Goal: Information Seeking & Learning: Learn about a topic

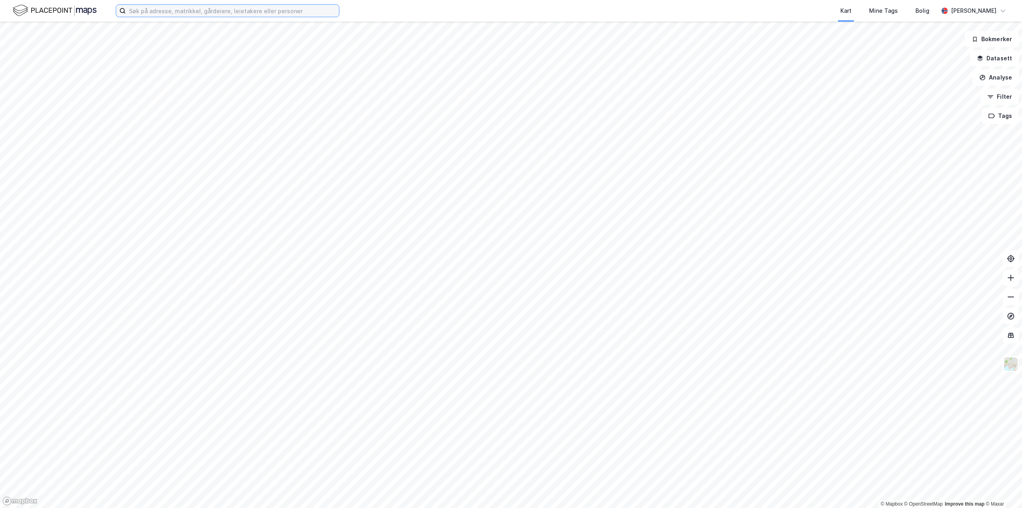
click at [148, 12] on input at bounding box center [232, 11] width 213 height 12
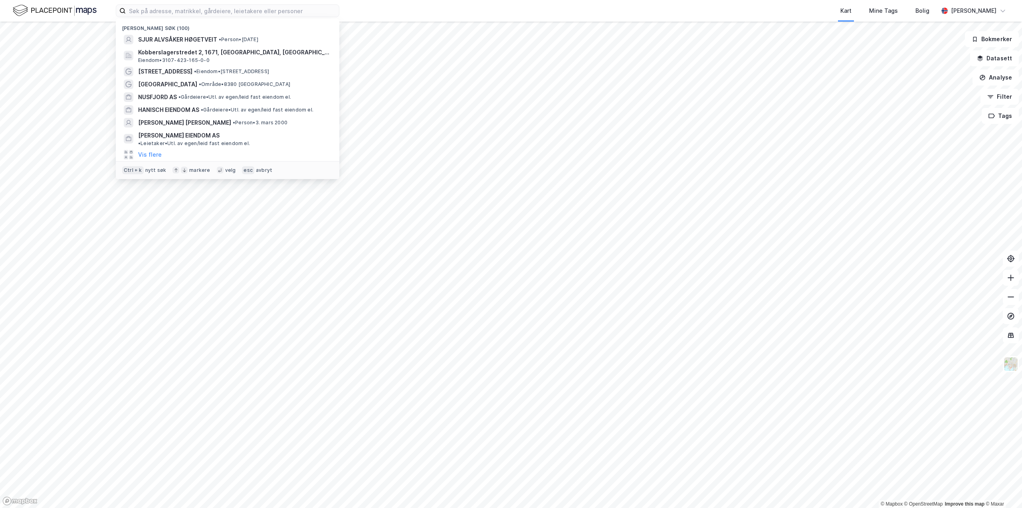
click at [439, 16] on div "Kart Mine Tags Bolig" at bounding box center [658, 11] width 561 height 22
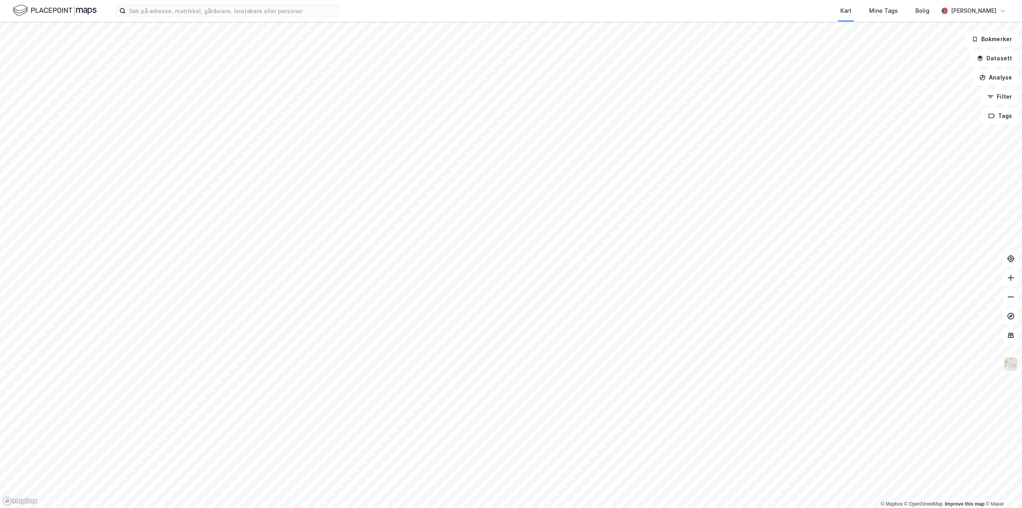
click at [622, 19] on div "Kart Mine Tags [PERSON_NAME] [PERSON_NAME] © Mapbox © OpenStreetMap Improve thi…" at bounding box center [511, 254] width 1022 height 508
click at [236, 11] on input at bounding box center [232, 11] width 213 height 12
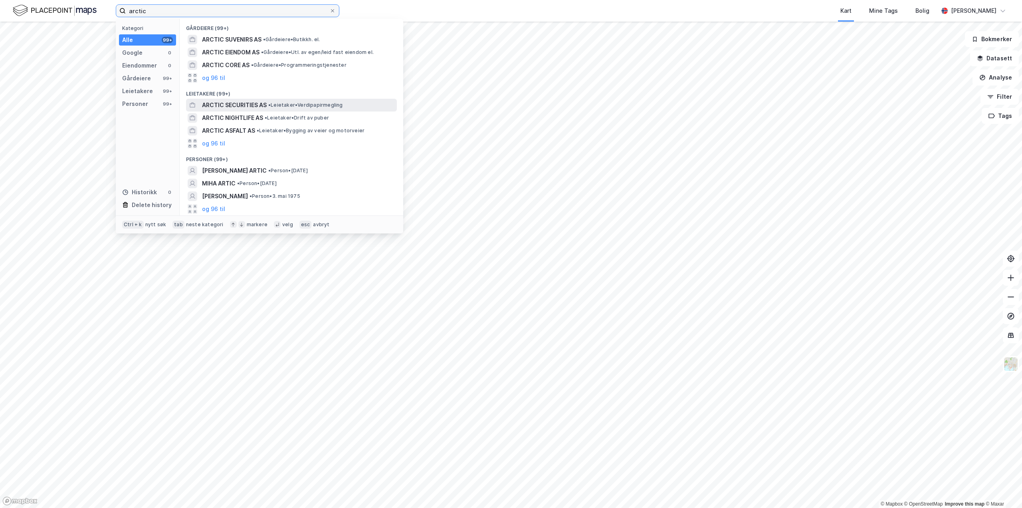
type input "arctic"
click at [238, 109] on span "ARCTIC SECURITIES AS" at bounding box center [234, 105] width 65 height 10
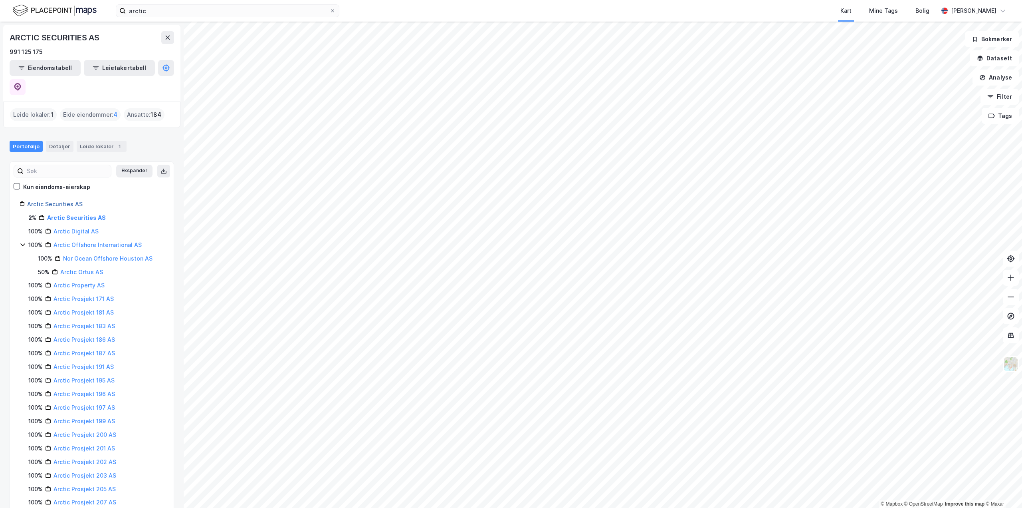
click at [53, 200] on link "Arctic Securities AS" at bounding box center [55, 203] width 56 height 7
click at [44, 200] on link "Arctic Securities AS" at bounding box center [55, 203] width 56 height 7
click at [71, 228] on link "Arctic Digital AS" at bounding box center [76, 231] width 45 height 7
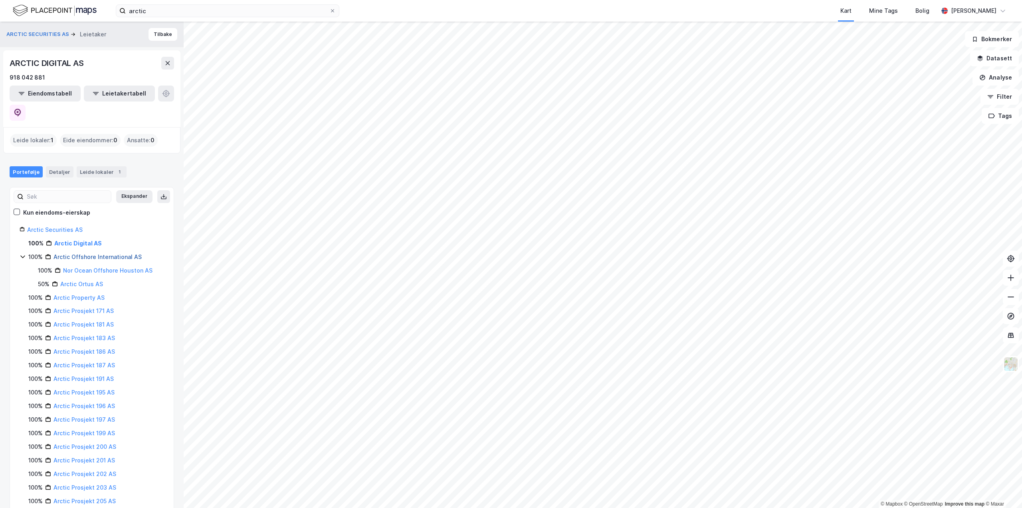
click at [71, 253] on link "Arctic Offshore International AS" at bounding box center [98, 256] width 88 height 7
click at [72, 280] on link "Arctic Prosjekt 171 AS" at bounding box center [84, 283] width 60 height 7
click at [77, 280] on link "Arctic Property AS" at bounding box center [79, 283] width 51 height 7
click at [77, 280] on link "Arctic Prosjekt 171 AS" at bounding box center [84, 283] width 60 height 7
click at [73, 226] on link "Arctic Securities AS" at bounding box center [55, 229] width 56 height 7
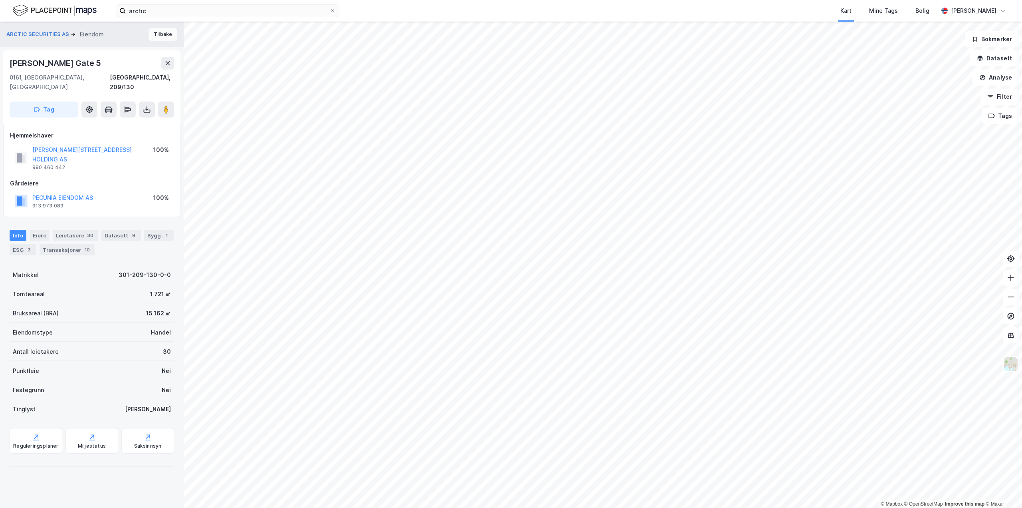
click at [157, 38] on button "Tilbake" at bounding box center [163, 34] width 29 height 13
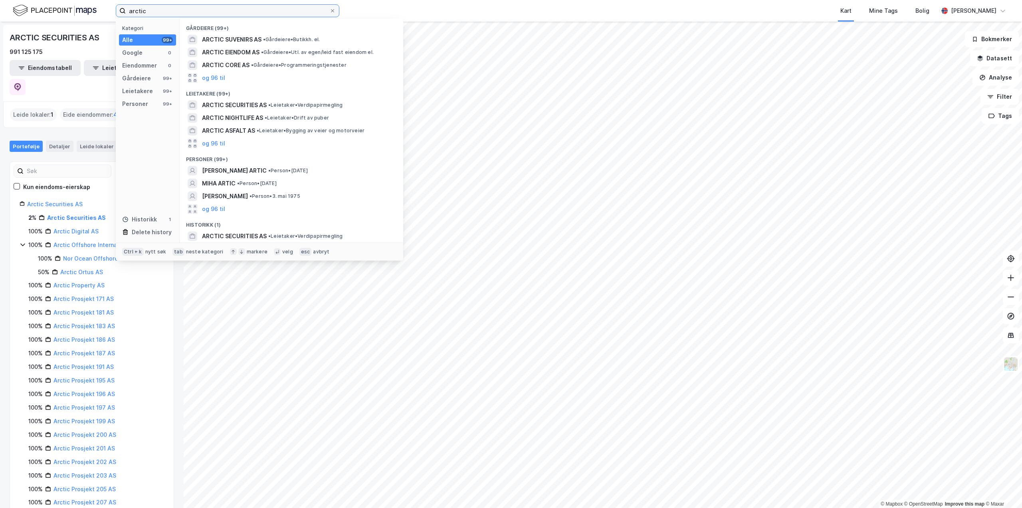
click at [159, 10] on input "arctic" at bounding box center [228, 11] width 204 height 12
click at [211, 78] on button "og 96 til" at bounding box center [213, 78] width 23 height 10
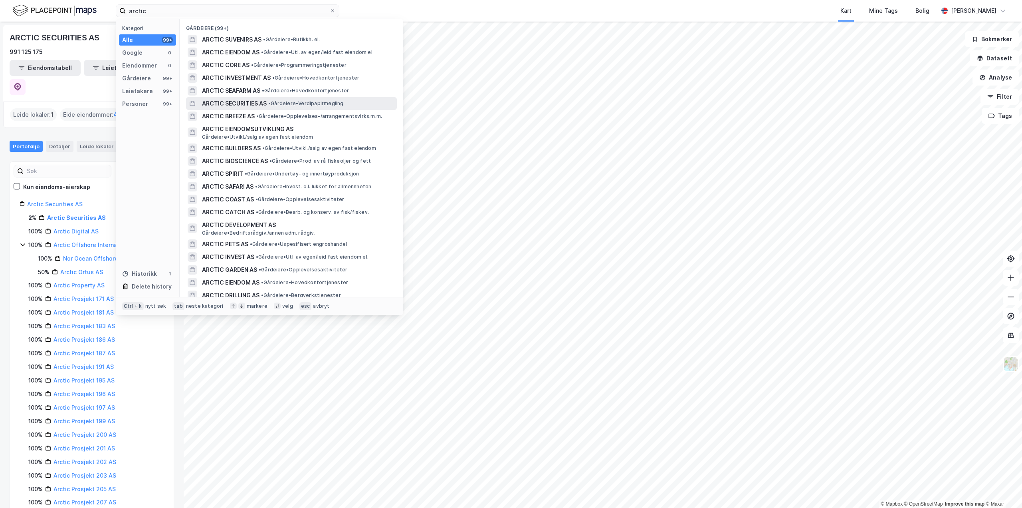
click at [224, 105] on span "ARCTIC SECURITIES AS" at bounding box center [234, 104] width 65 height 10
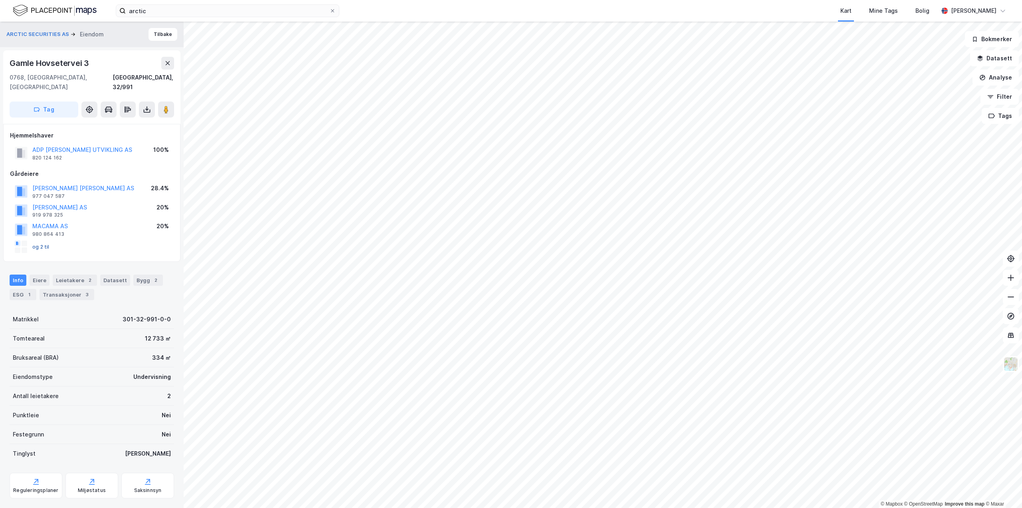
click at [0, 0] on button "og 2 til" at bounding box center [0, 0] width 0 height 0
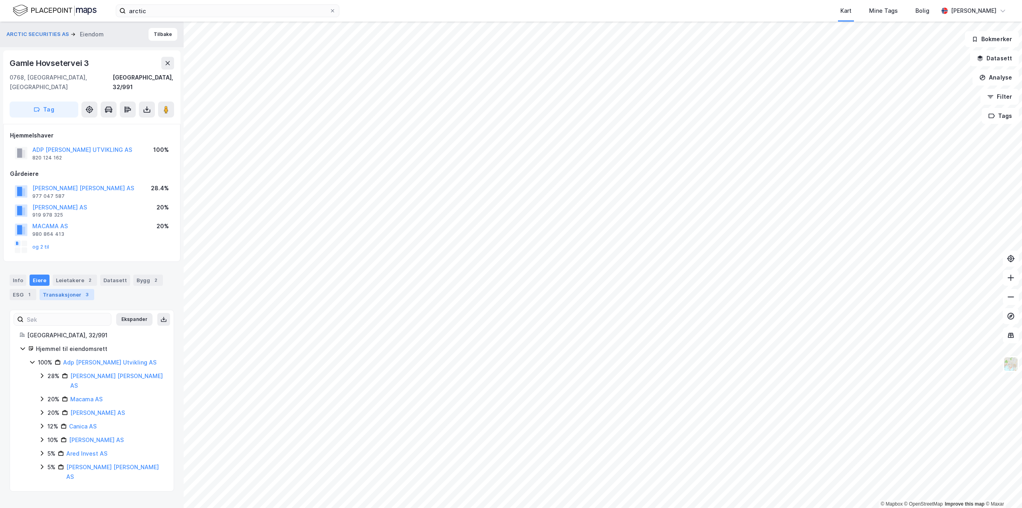
click at [73, 289] on div "Transaksjoner 3" at bounding box center [67, 294] width 55 height 11
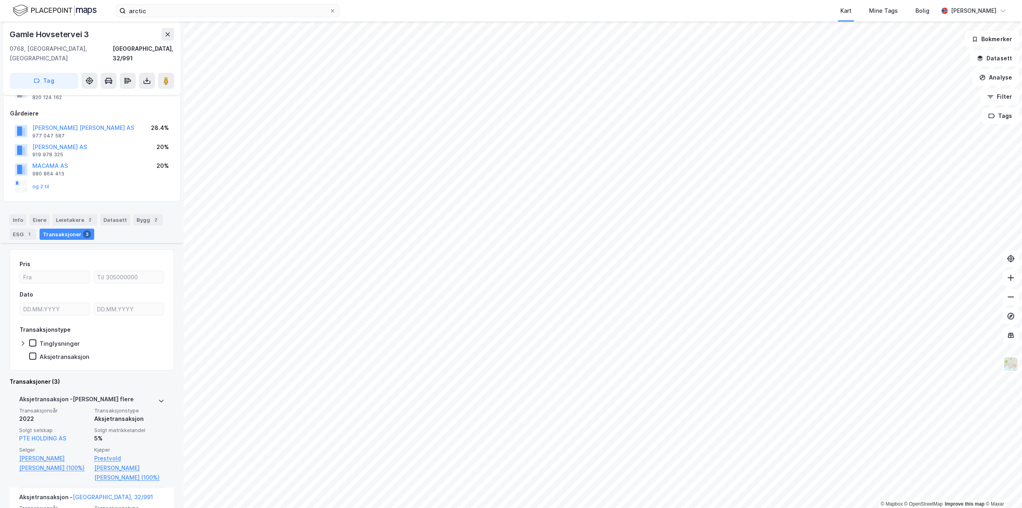
scroll to position [274, 0]
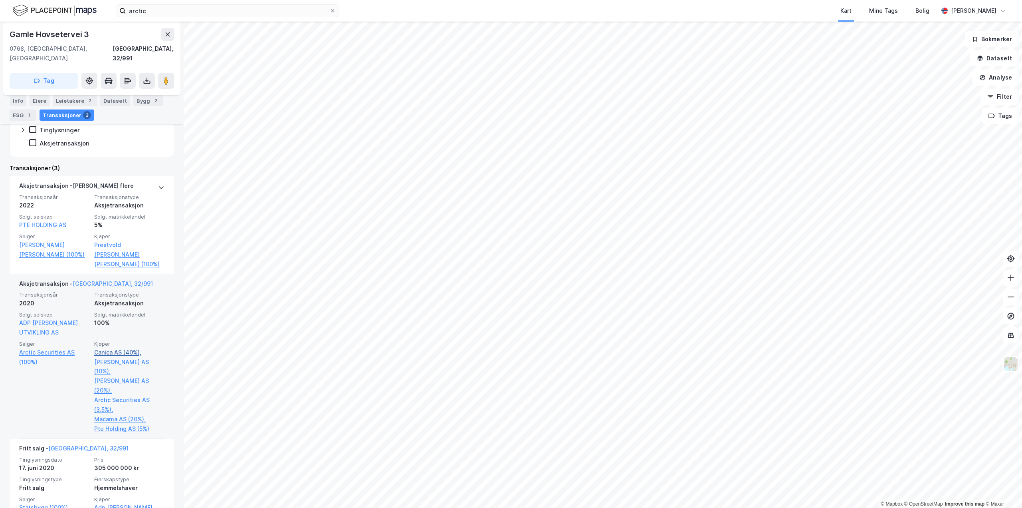
click at [108, 347] on link "Canica AS (40%)," at bounding box center [129, 352] width 70 height 10
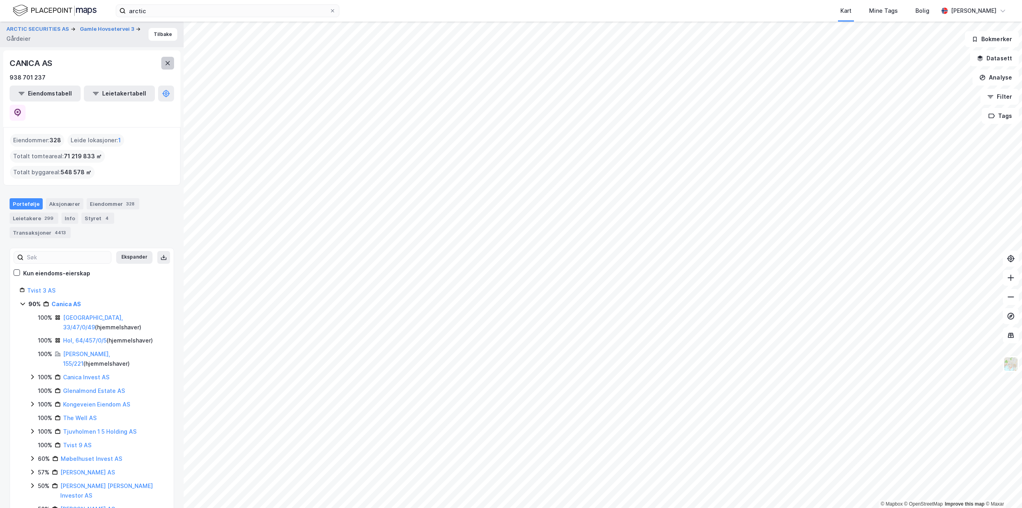
click at [163, 64] on button at bounding box center [167, 63] width 13 height 13
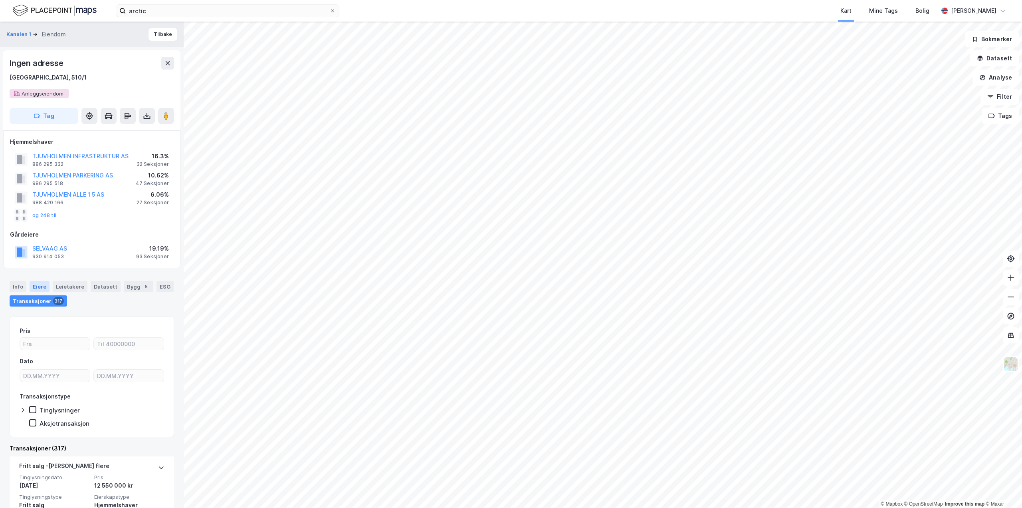
click at [45, 288] on div "Eiere" at bounding box center [40, 286] width 20 height 11
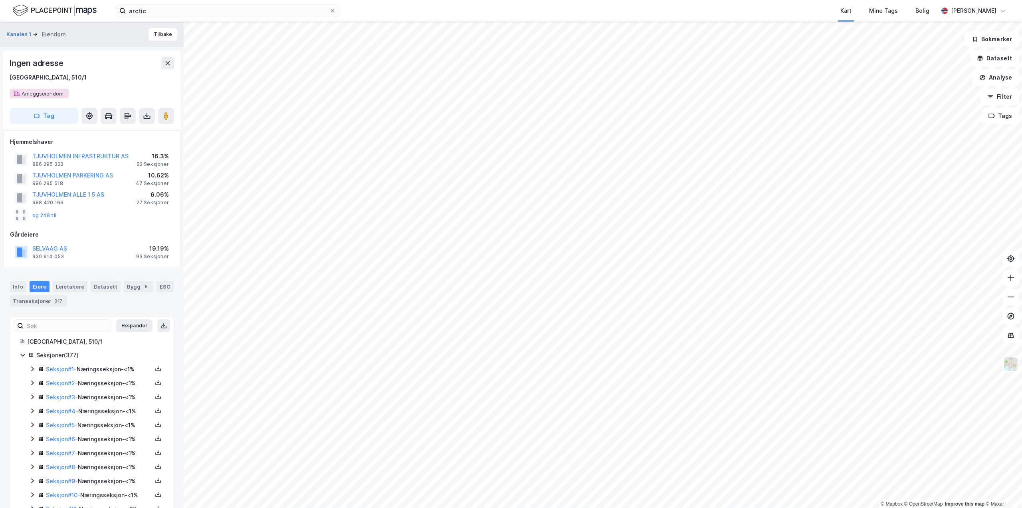
scroll to position [1, 0]
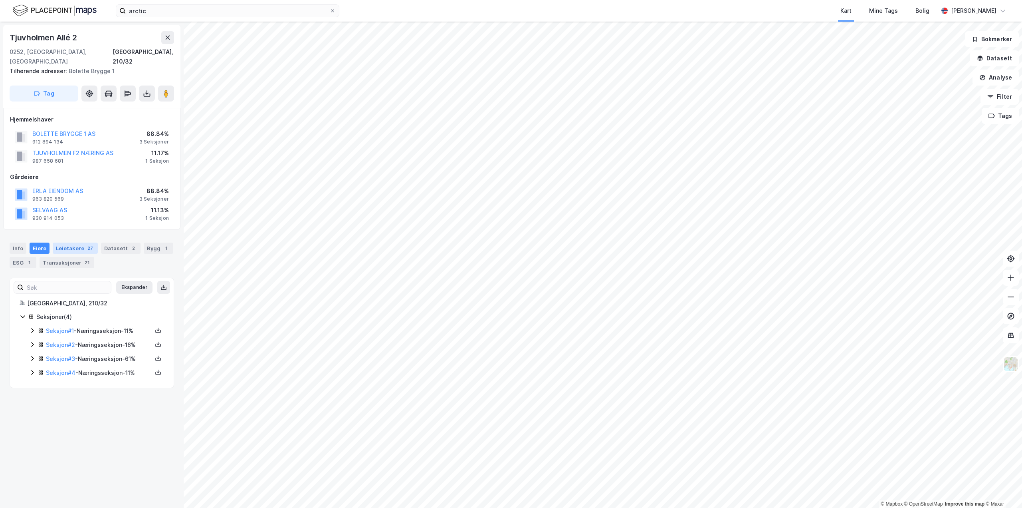
click at [86, 244] on div "27" at bounding box center [90, 248] width 9 height 8
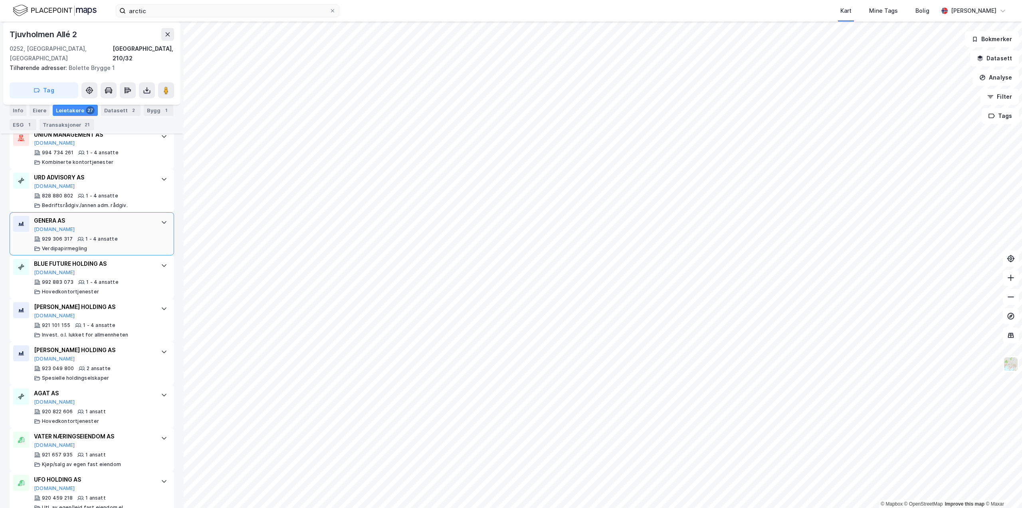
scroll to position [919, 0]
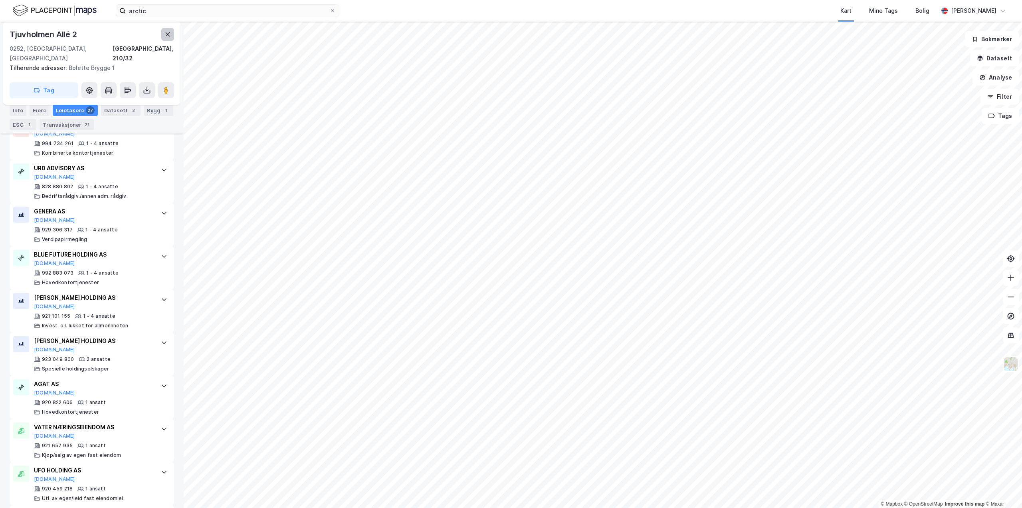
click at [171, 30] on button at bounding box center [167, 34] width 13 height 13
